Goal: Information Seeking & Learning: Compare options

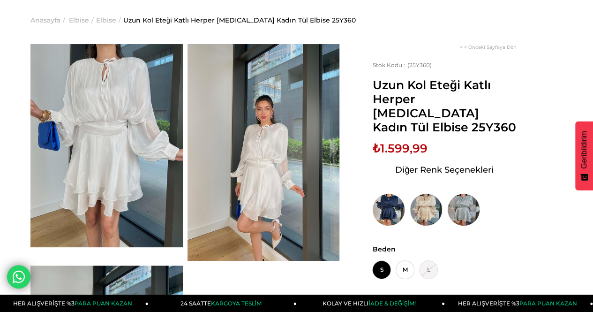
scroll to position [47, 0]
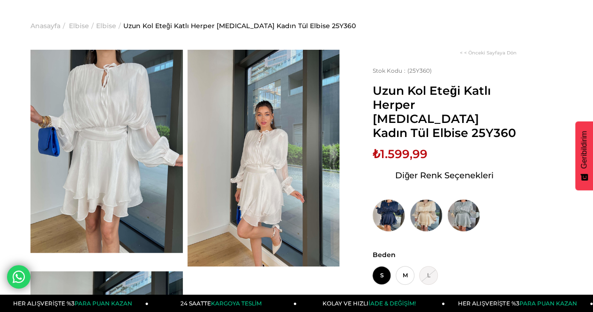
scroll to position [47, 0]
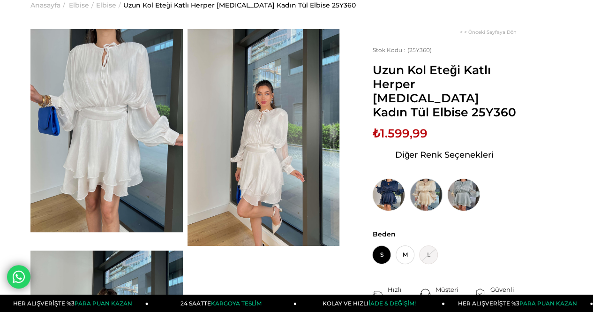
click at [426, 178] on img at bounding box center [426, 194] width 33 height 33
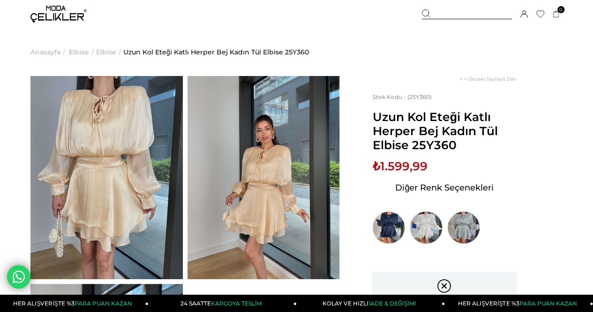
click at [414, 225] on img at bounding box center [426, 227] width 33 height 33
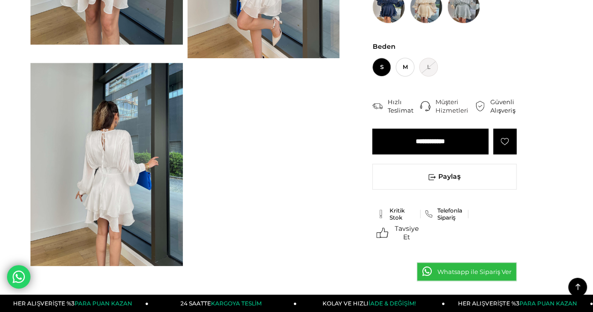
scroll to position [375, 0]
